Goal: Task Accomplishment & Management: Complete application form

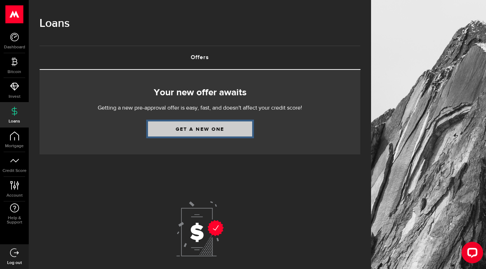
click at [184, 129] on link "Get a new one" at bounding box center [200, 129] width 104 height 15
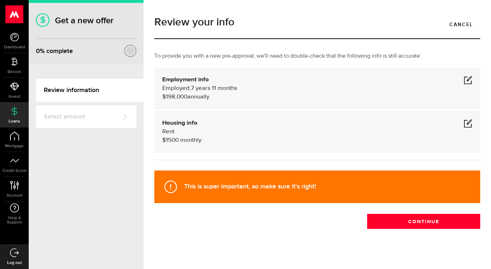
click at [464, 122] on span at bounding box center [468, 123] width 9 height 9
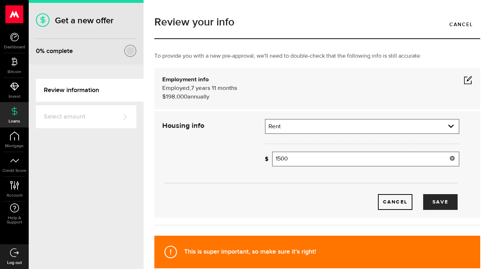
click at [436, 159] on input "1500" at bounding box center [365, 159] width 187 height 15
click at [433, 197] on button "Save" at bounding box center [440, 202] width 34 height 16
type input "1,600"
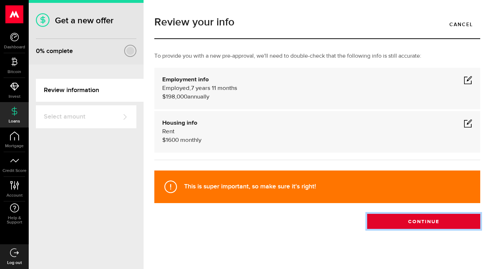
click at [421, 220] on button "Continue" at bounding box center [423, 221] width 113 height 15
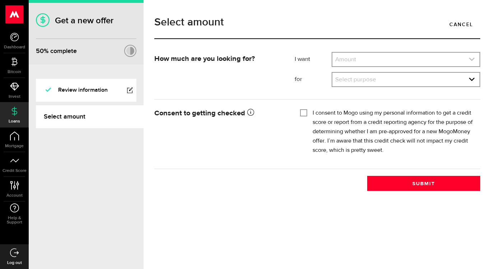
click at [403, 58] on link "expand select" at bounding box center [405, 60] width 147 height 14
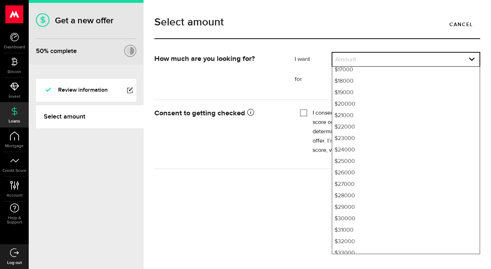
scroll to position [238, 0]
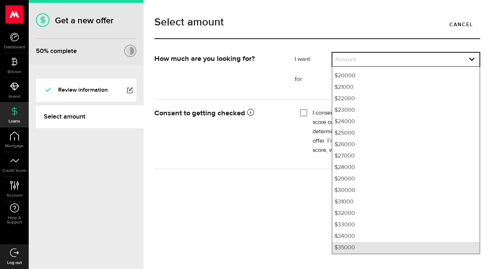
click at [348, 247] on li "$35000" at bounding box center [405, 248] width 147 height 11
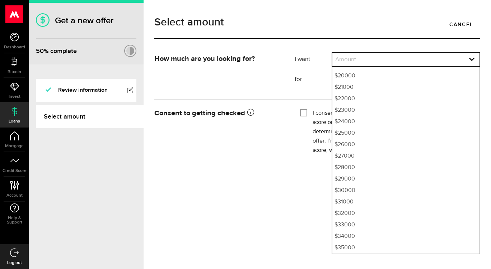
select select "35000"
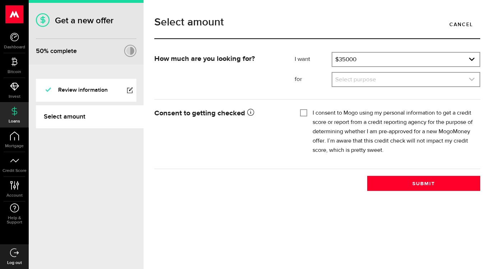
click at [355, 79] on link "expand select" at bounding box center [405, 80] width 147 height 14
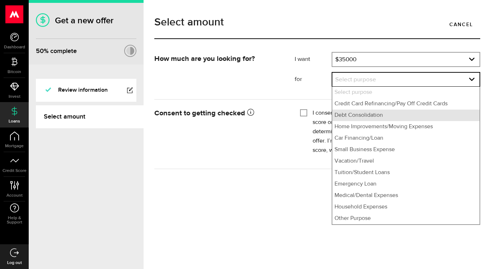
click at [349, 116] on li "Debt Consolidation" at bounding box center [405, 115] width 147 height 11
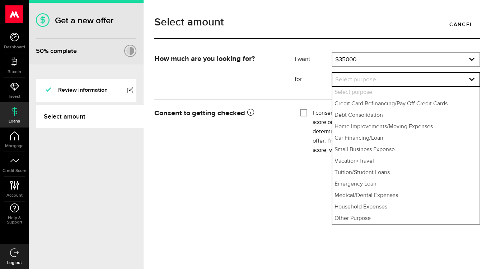
select select "Debt Consolidation"
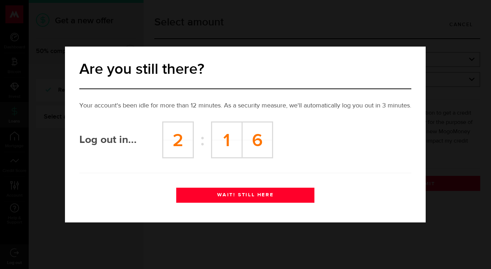
click at [248, 196] on button "WAIT! STILL HERE" at bounding box center [245, 195] width 138 height 15
